Goal: Information Seeking & Learning: Understand process/instructions

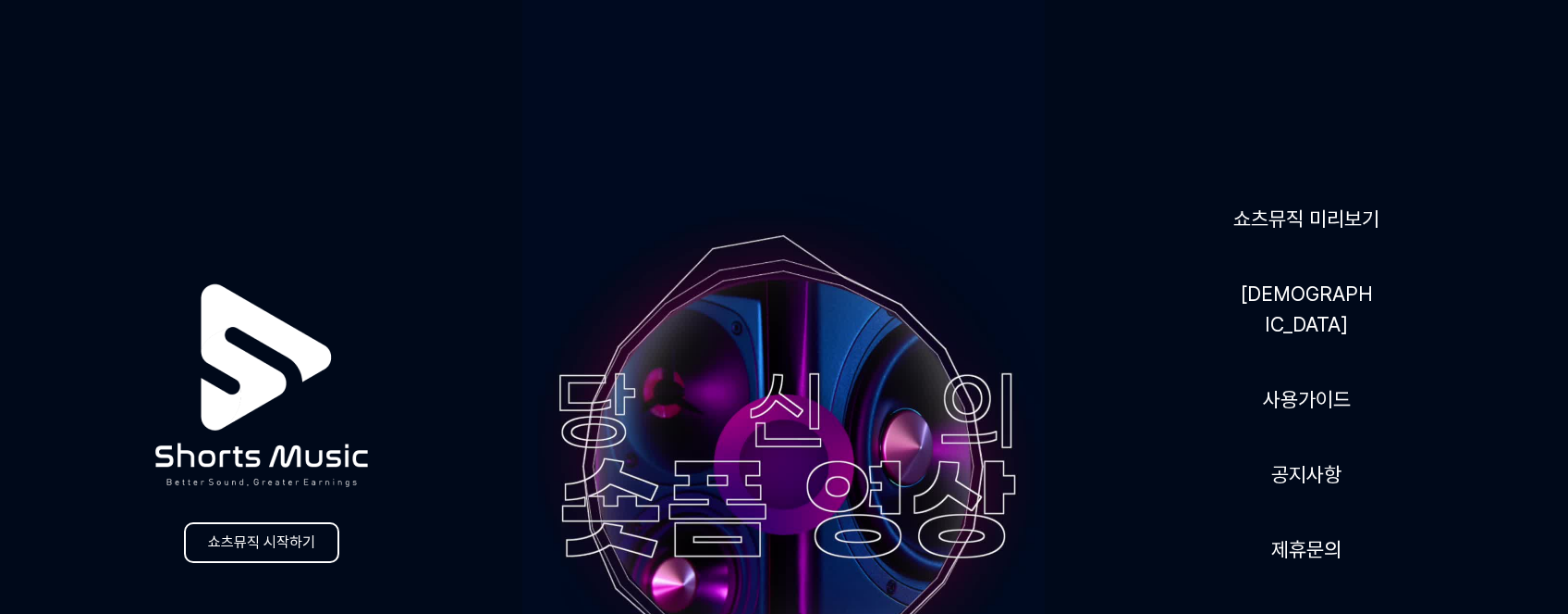
scroll to position [185, 0]
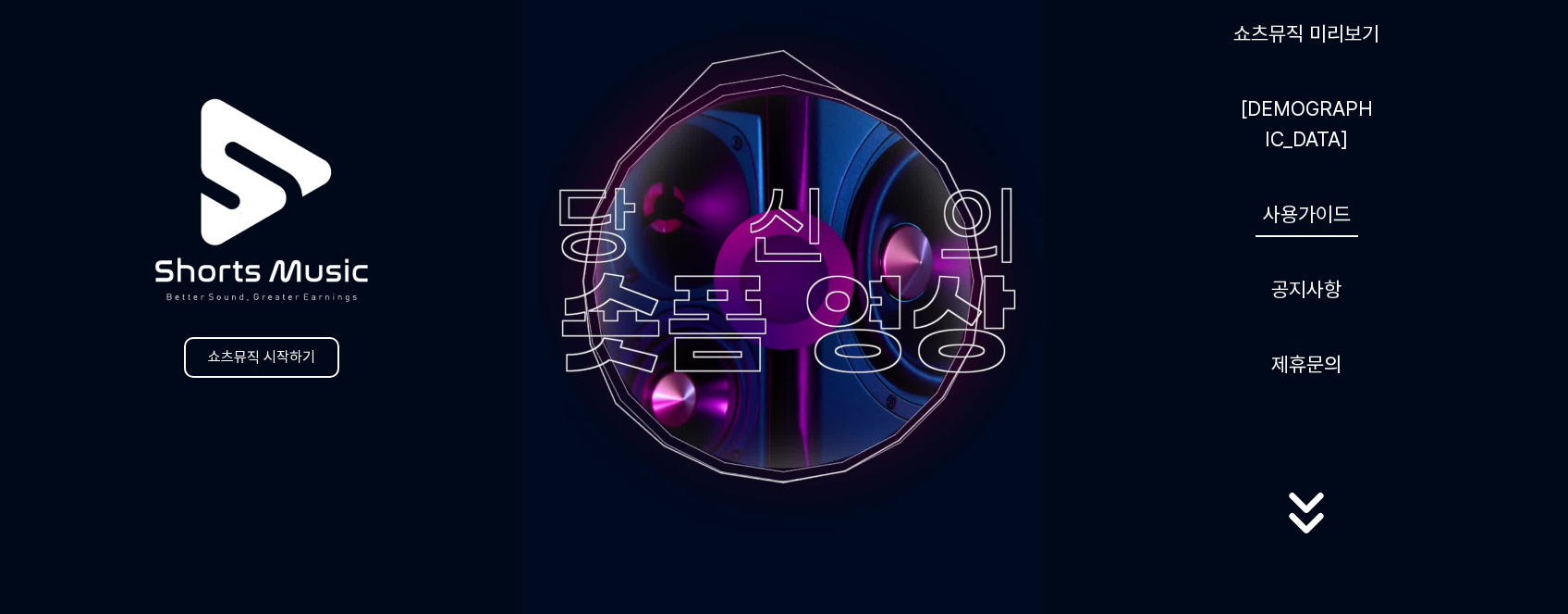
click at [1303, 198] on link "사용가이드" at bounding box center [1307, 214] width 103 height 45
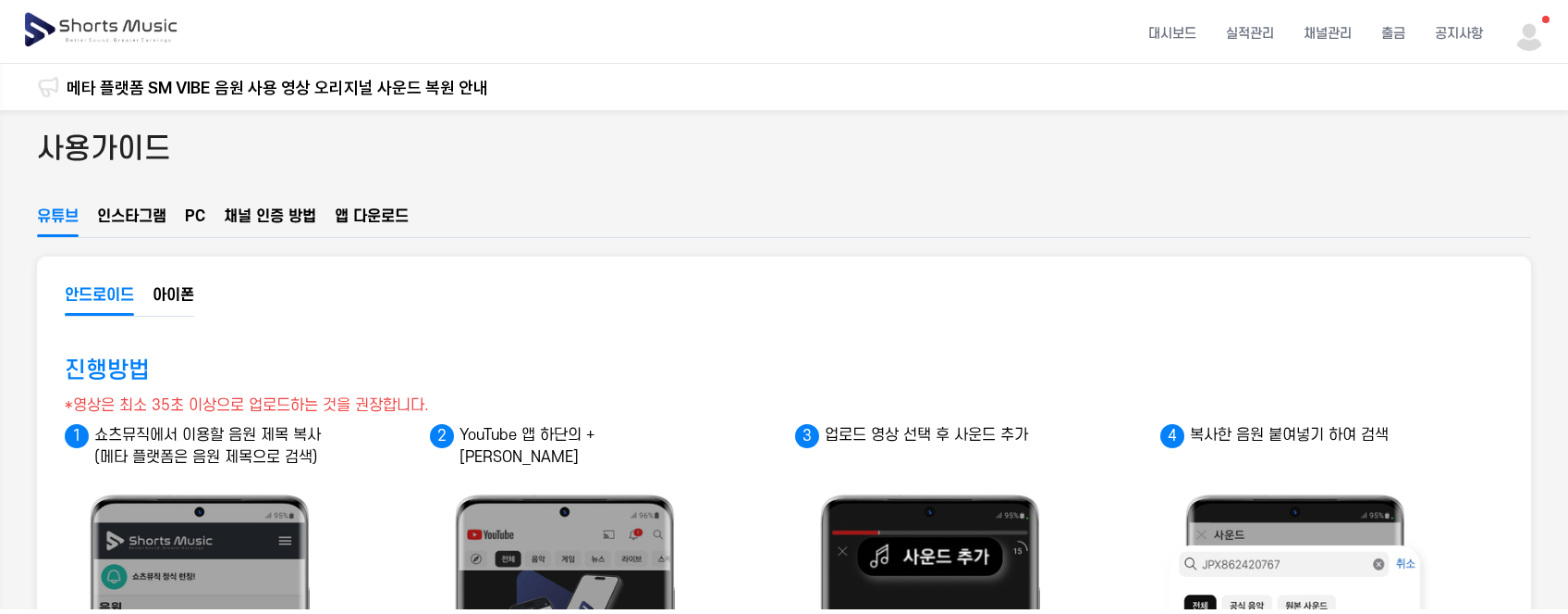
scroll to position [34, 0]
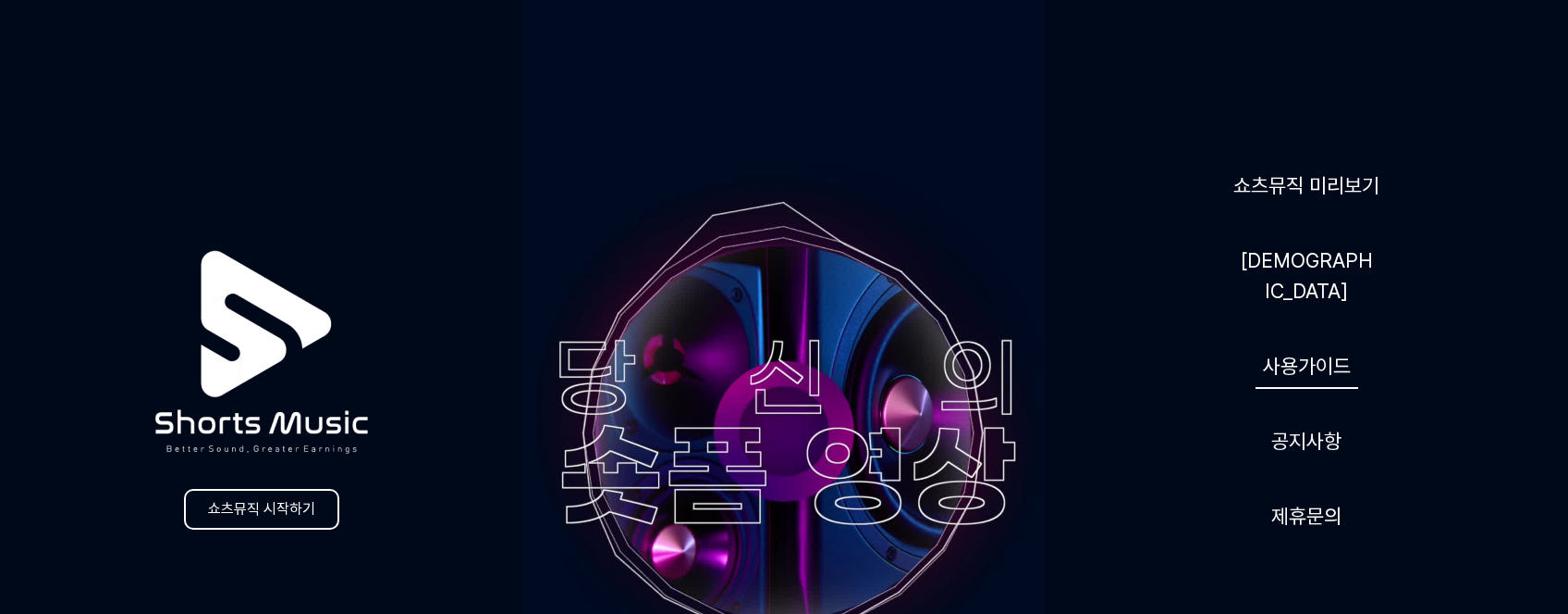
click at [1310, 350] on link "사용가이드" at bounding box center [1307, 365] width 103 height 45
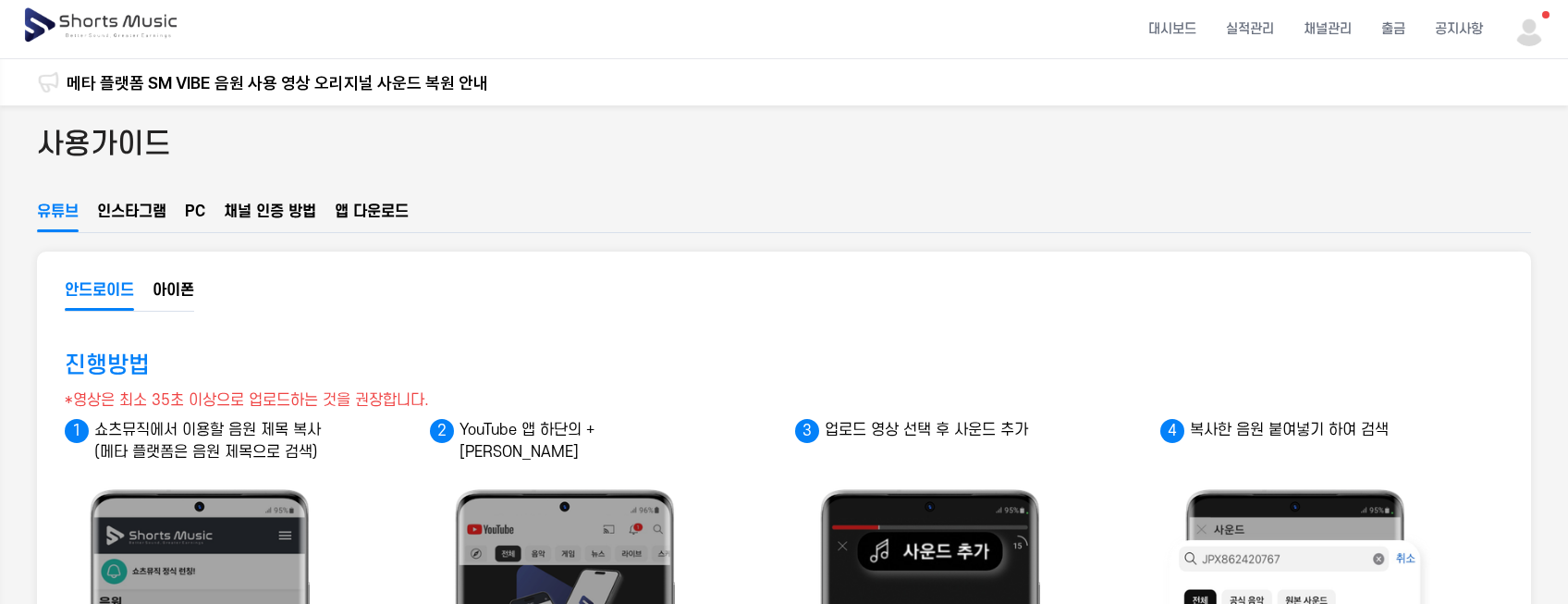
click at [105, 21] on img at bounding box center [102, 26] width 160 height 52
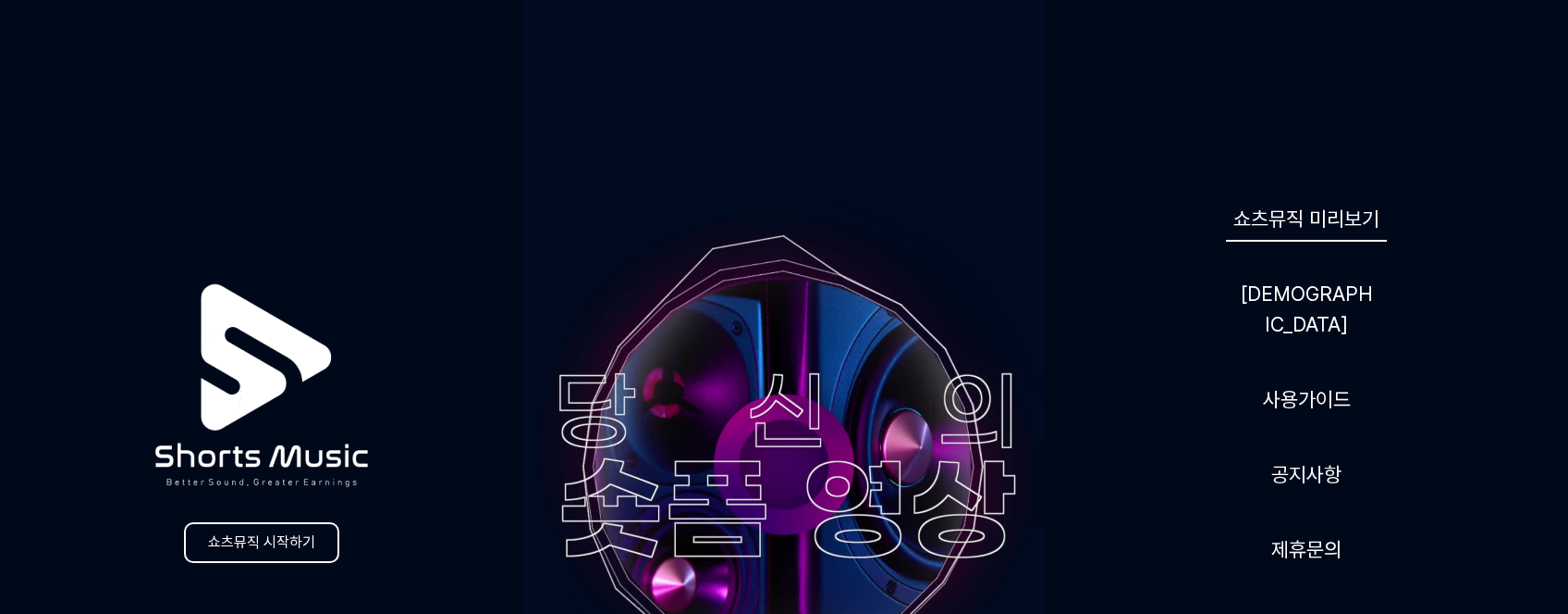
click at [1264, 226] on link "쇼츠뮤직 미리보기" at bounding box center [1306, 219] width 161 height 45
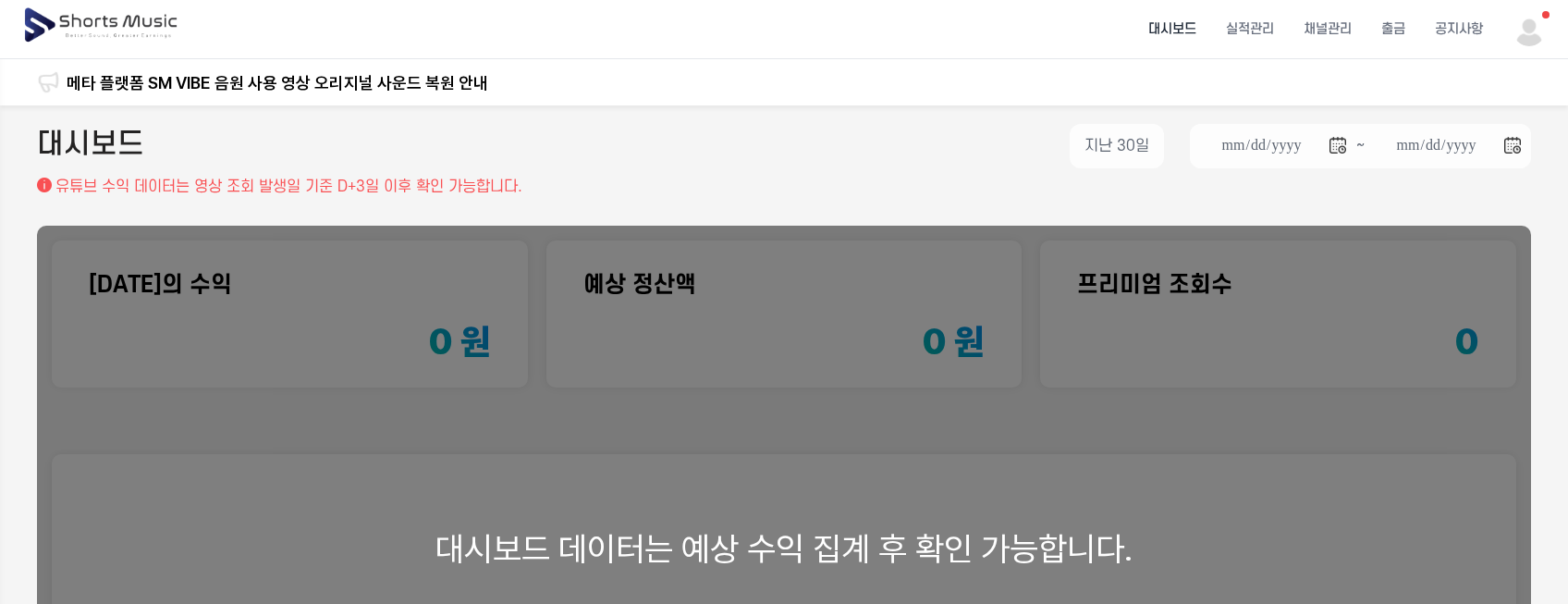
drag, startPoint x: 614, startPoint y: 231, endPoint x: 592, endPoint y: 271, distance: 45.7
click at [613, 231] on div "대시보드 데이터는 예상 수익 집계 후 확인 가능합니다." at bounding box center [784, 548] width 1495 height 645
click at [592, 271] on div "대시보드 데이터는 예상 수익 집계 후 확인 가능합니다." at bounding box center [784, 548] width 1495 height 645
drag, startPoint x: 939, startPoint y: 360, endPoint x: 1140, endPoint y: 264, distance: 222.7
click at [944, 360] on div "대시보드 데이터는 예상 수익 집계 후 확인 가능합니다." at bounding box center [784, 548] width 1495 height 645
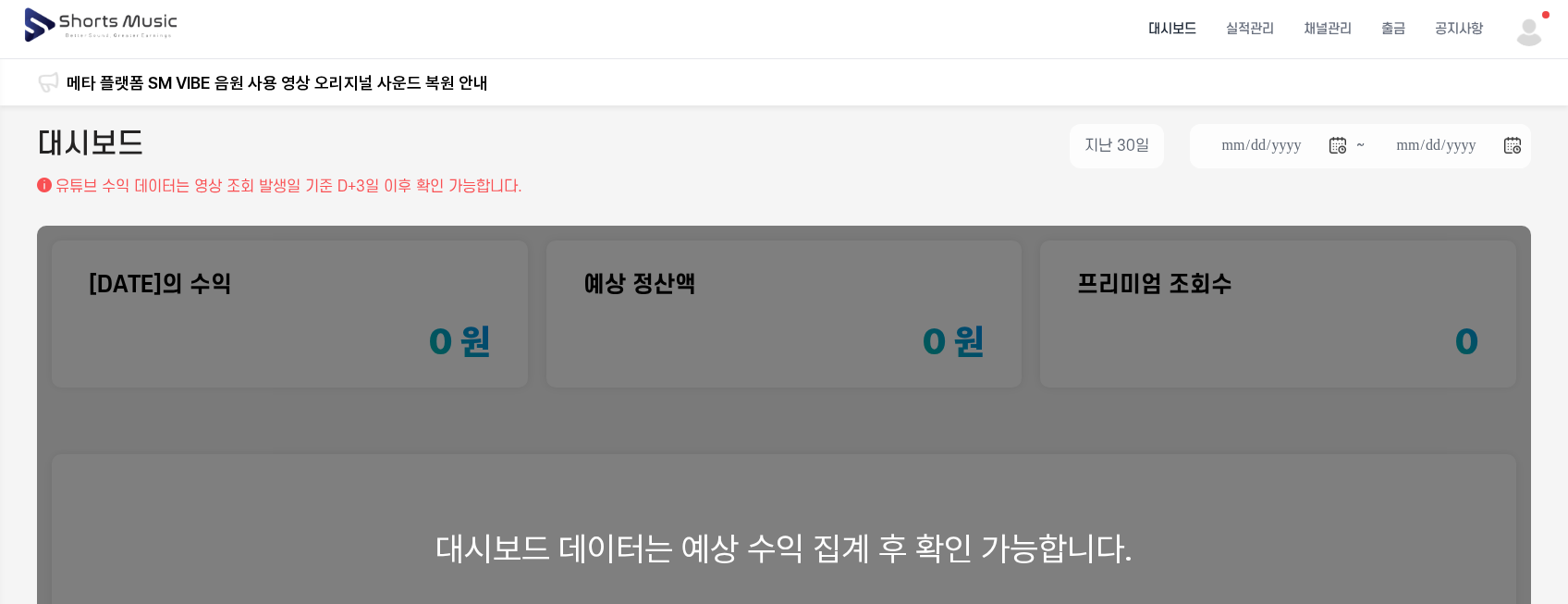
click at [1182, 23] on li "대시보드" at bounding box center [1172, 29] width 78 height 49
click at [1273, 26] on li "실적관리" at bounding box center [1250, 29] width 78 height 49
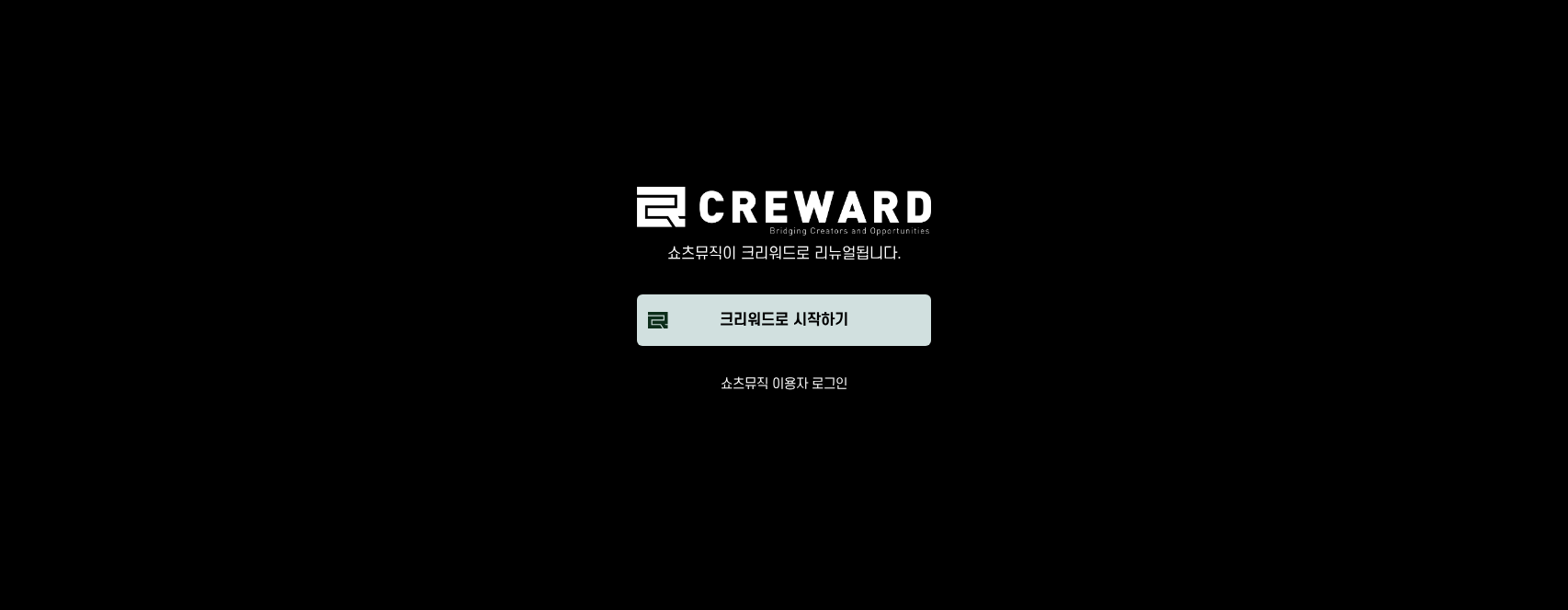
click at [855, 299] on button "크리워드로 시작하기" at bounding box center [783, 320] width 294 height 52
